Goal: Navigation & Orientation: Find specific page/section

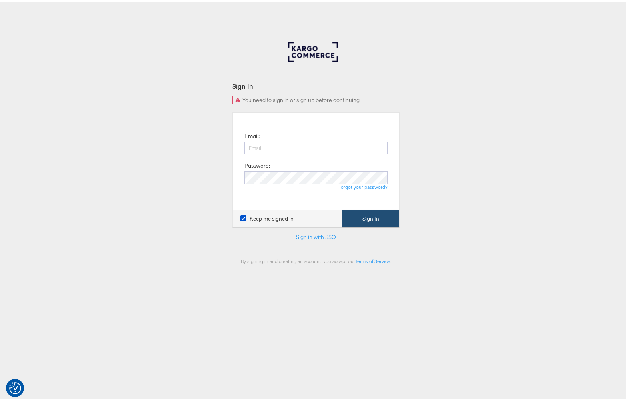
type input "[PERSON_NAME][EMAIL_ADDRESS][PERSON_NAME][DOMAIN_NAME]"
click at [371, 220] on button "Sign In" at bounding box center [371, 217] width 58 height 18
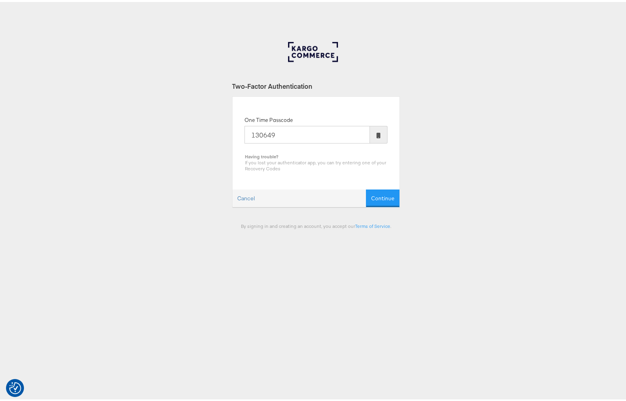
type input "130649"
click at [366, 187] on button "Continue" at bounding box center [383, 196] width 34 height 18
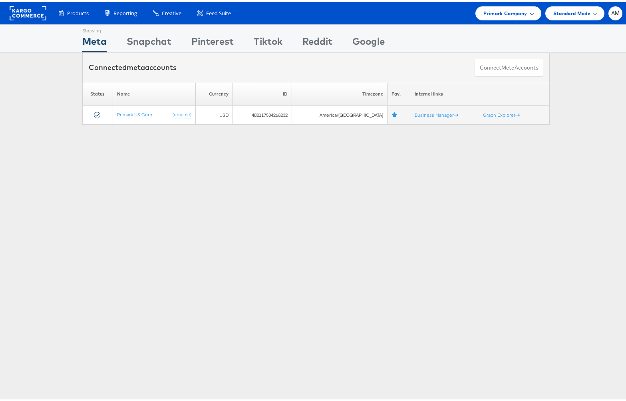
click at [498, 12] on span "Primark Company" at bounding box center [505, 11] width 44 height 8
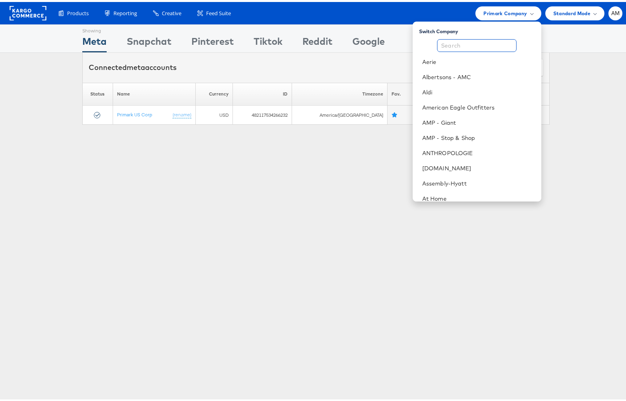
click at [455, 46] on input "text" at bounding box center [476, 43] width 79 height 13
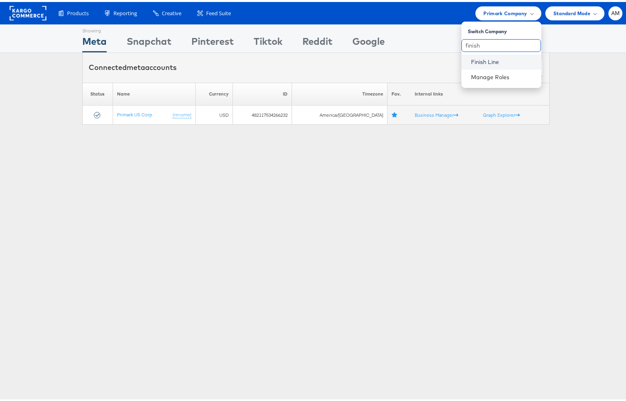
type input "finish"
click at [480, 59] on link "Finish Line" at bounding box center [503, 60] width 64 height 8
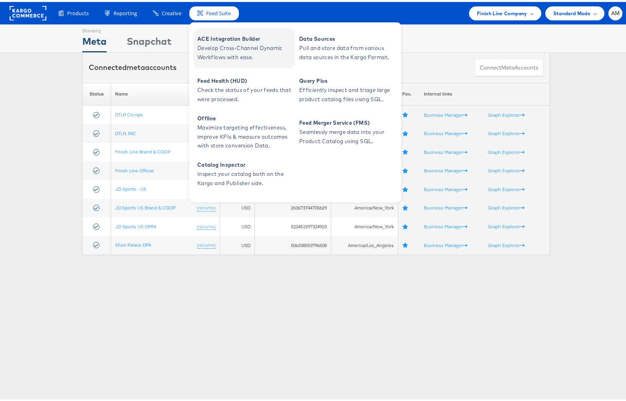
click at [237, 48] on span "Develop Cross-Channel Dynamic Workflows with ease." at bounding box center [245, 51] width 96 height 18
